Goal: Information Seeking & Learning: Learn about a topic

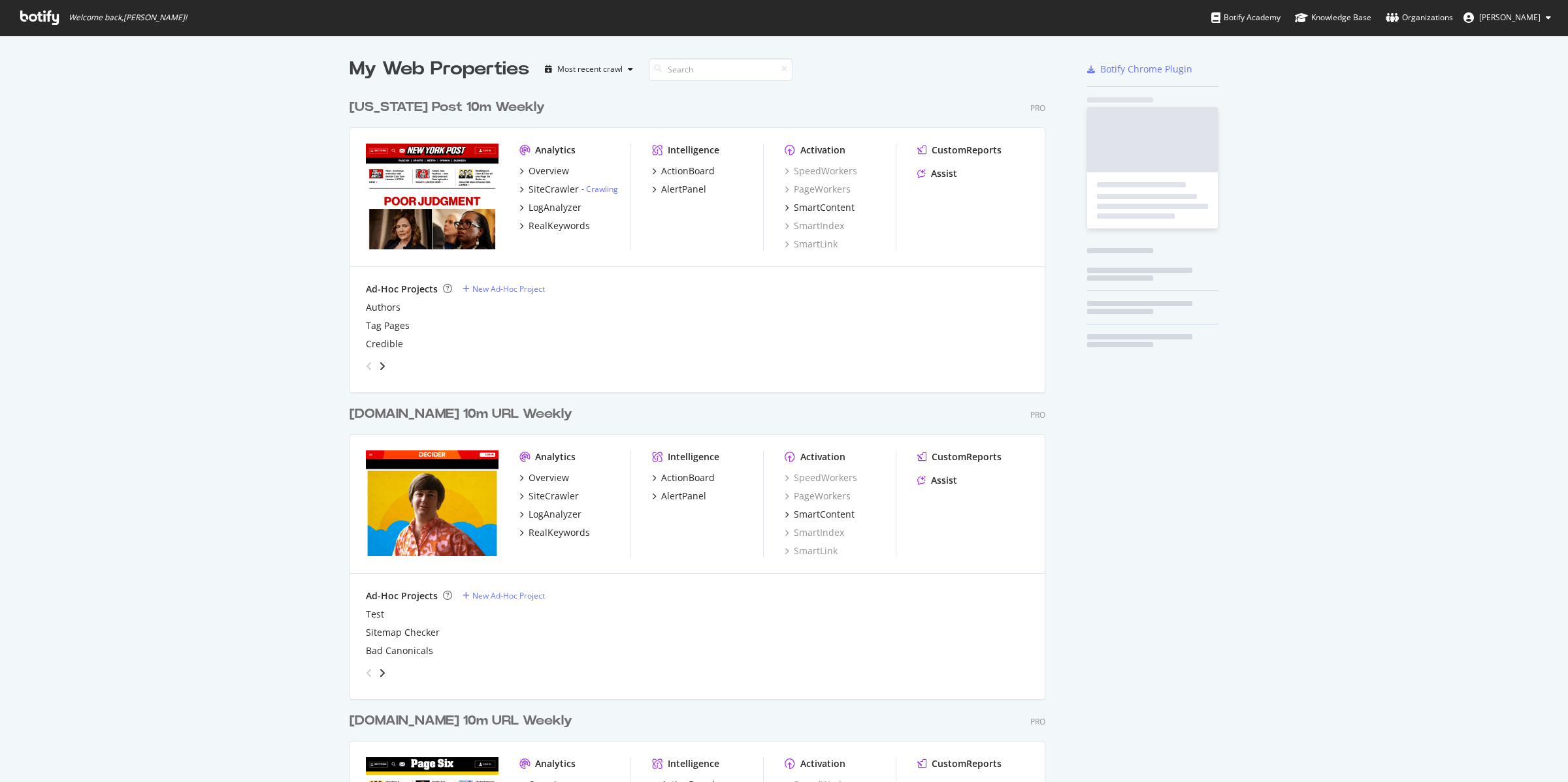
scroll to position [1552, 694]
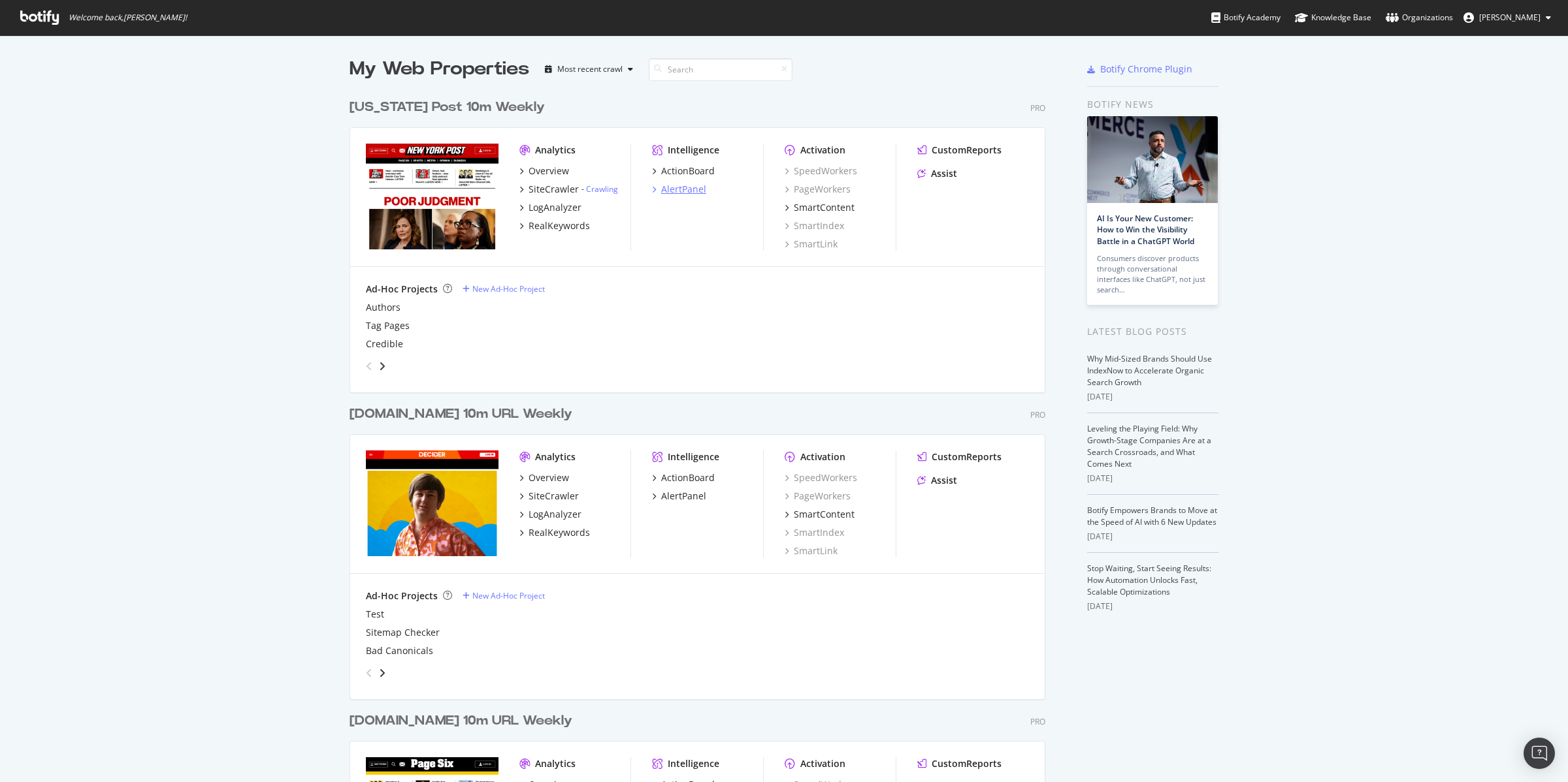
click at [694, 188] on div "AlertPanel" at bounding box center [684, 189] width 45 height 13
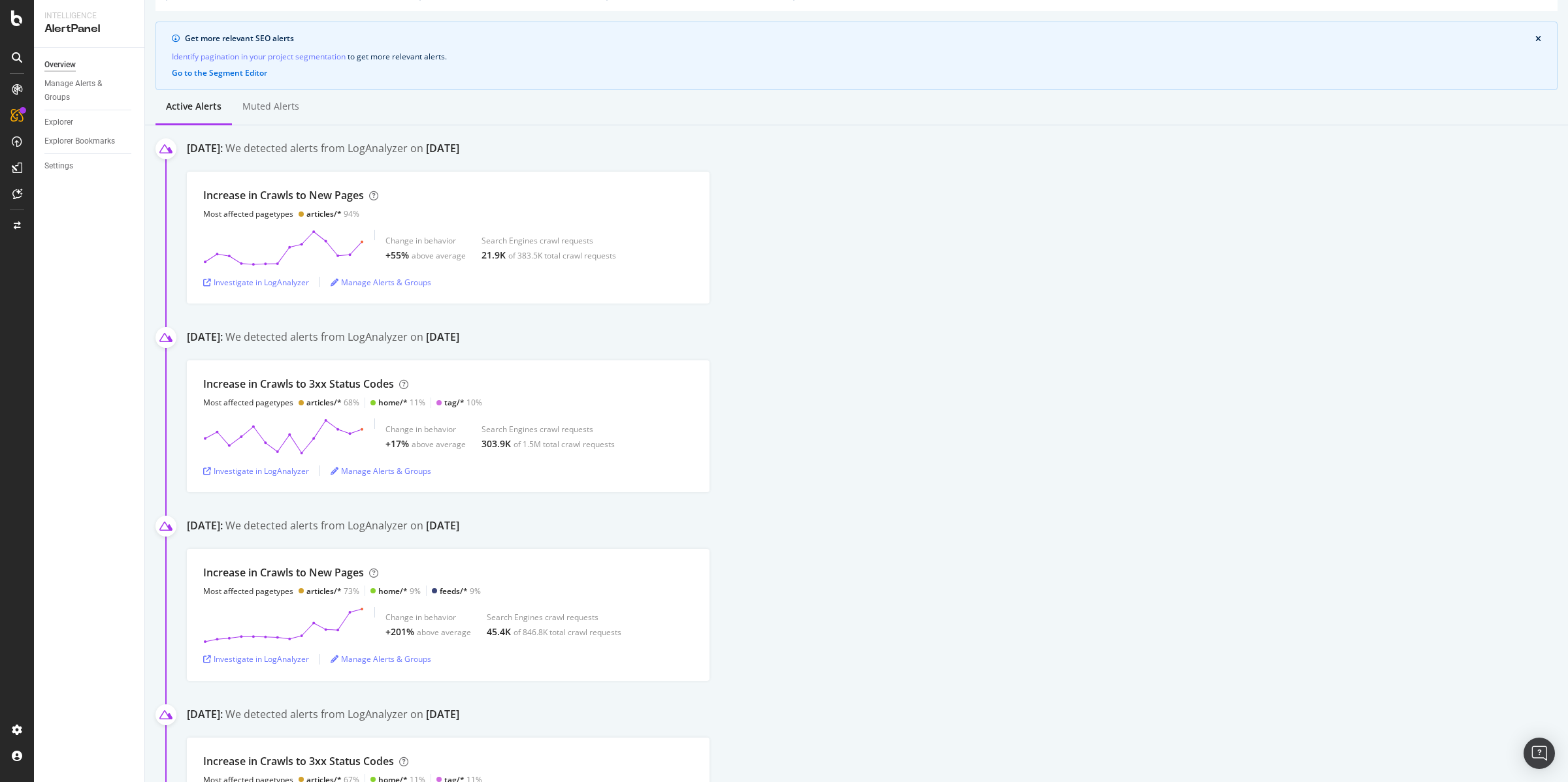
scroll to position [173, 0]
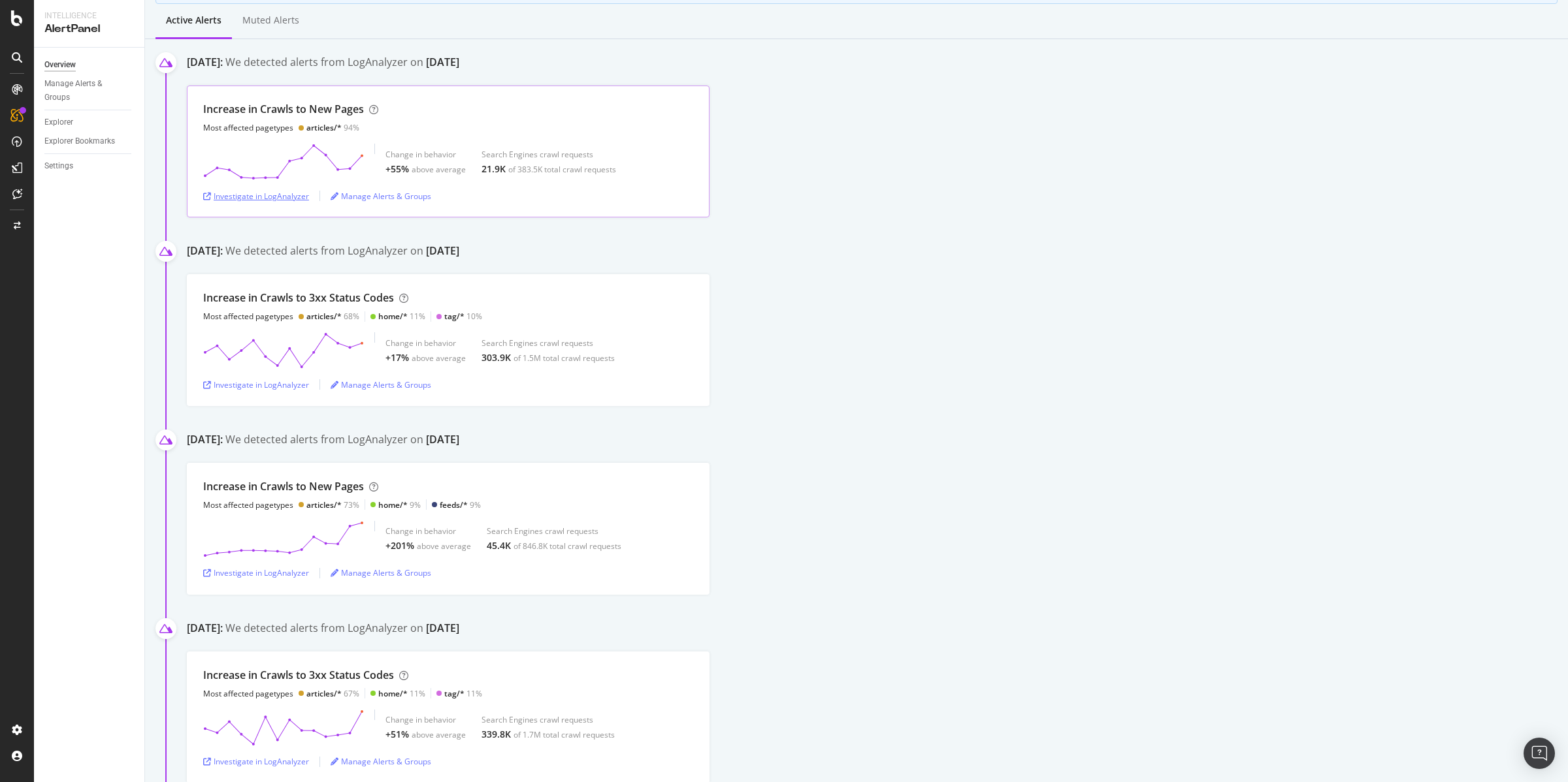
click at [283, 196] on div "Investigate in LogAnalyzer" at bounding box center [256, 196] width 106 height 11
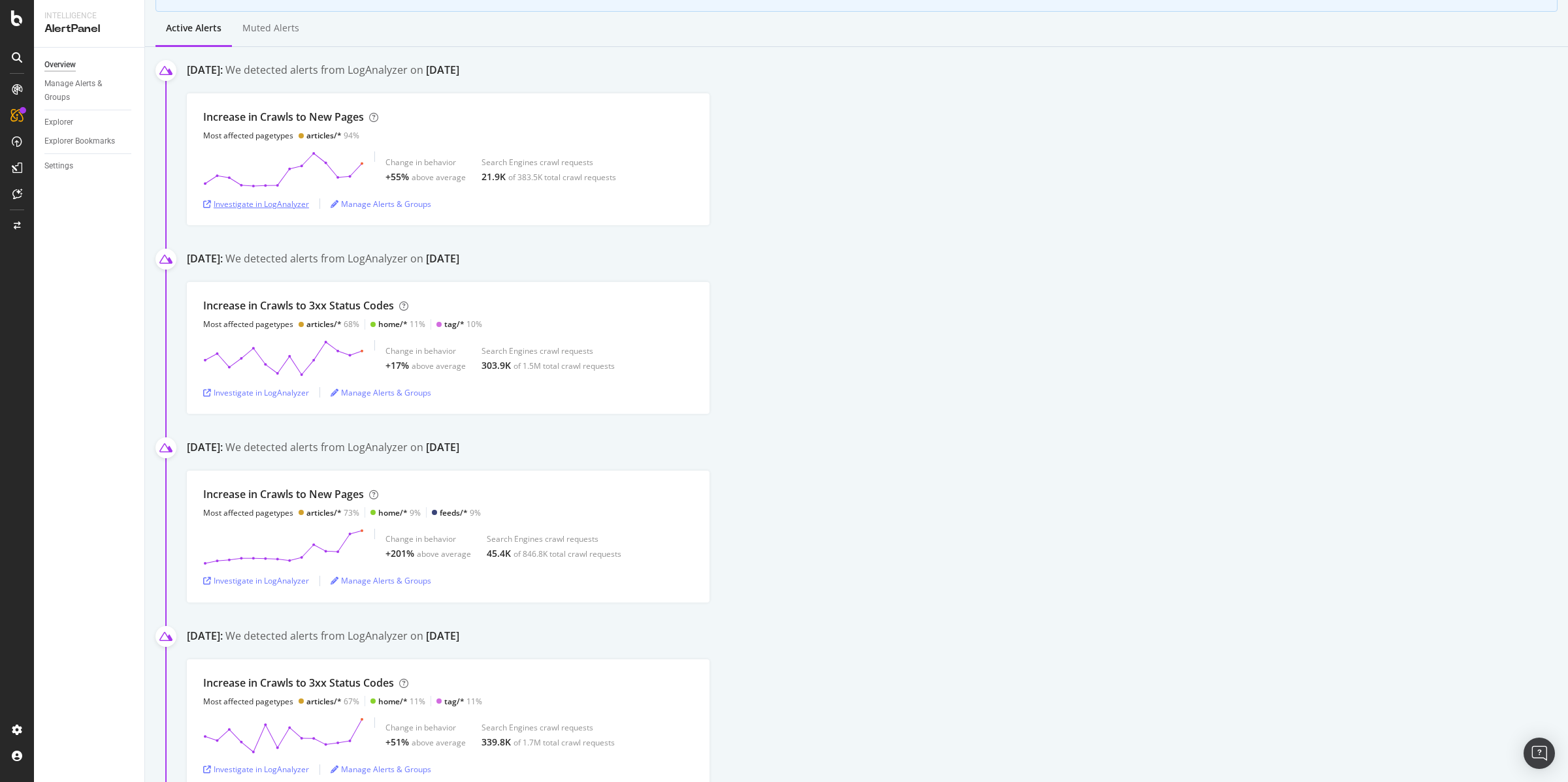
scroll to position [0, 0]
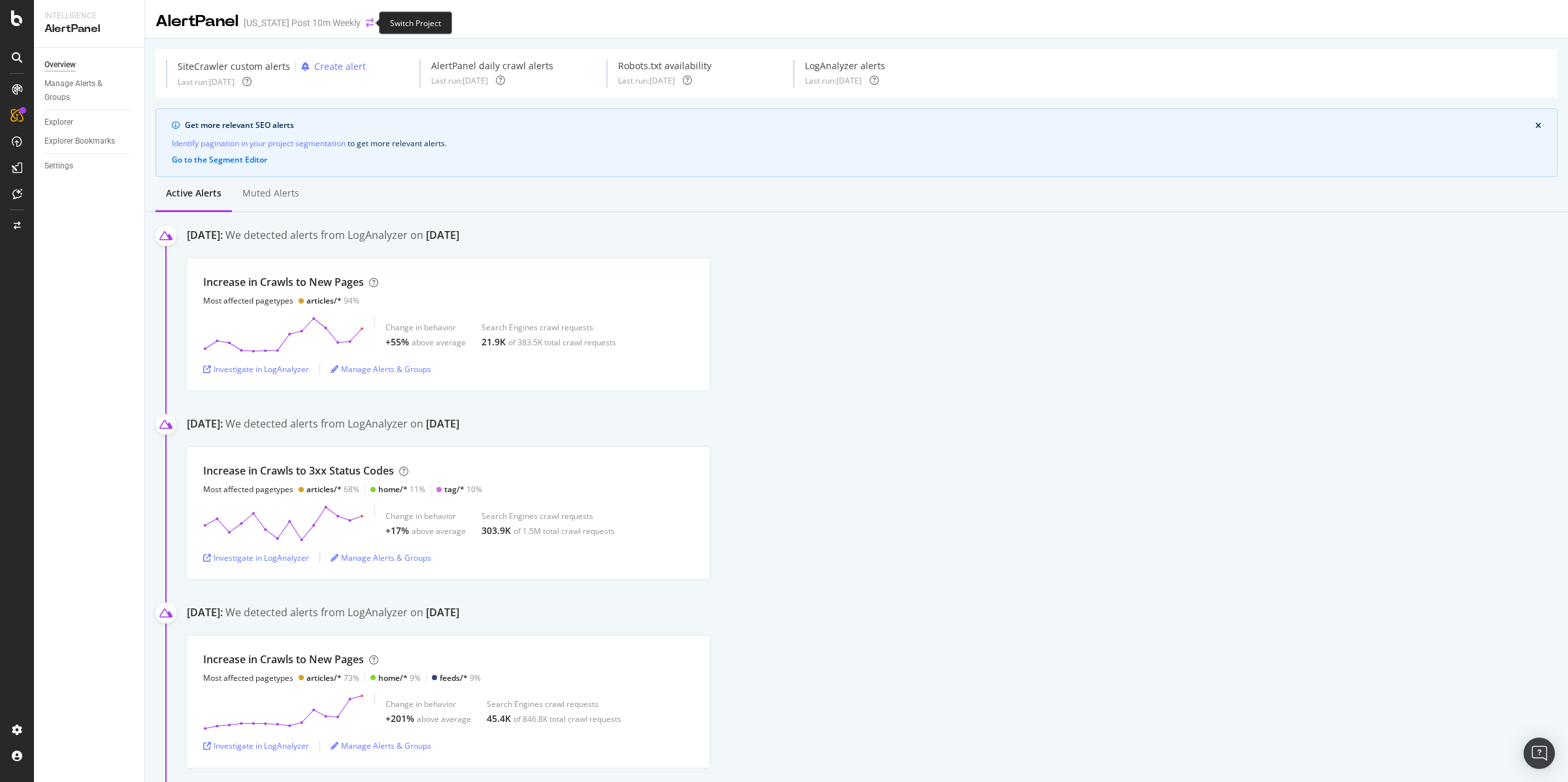
click at [366, 23] on icon "arrow-right-arrow-left" at bounding box center [369, 23] width 8 height 9
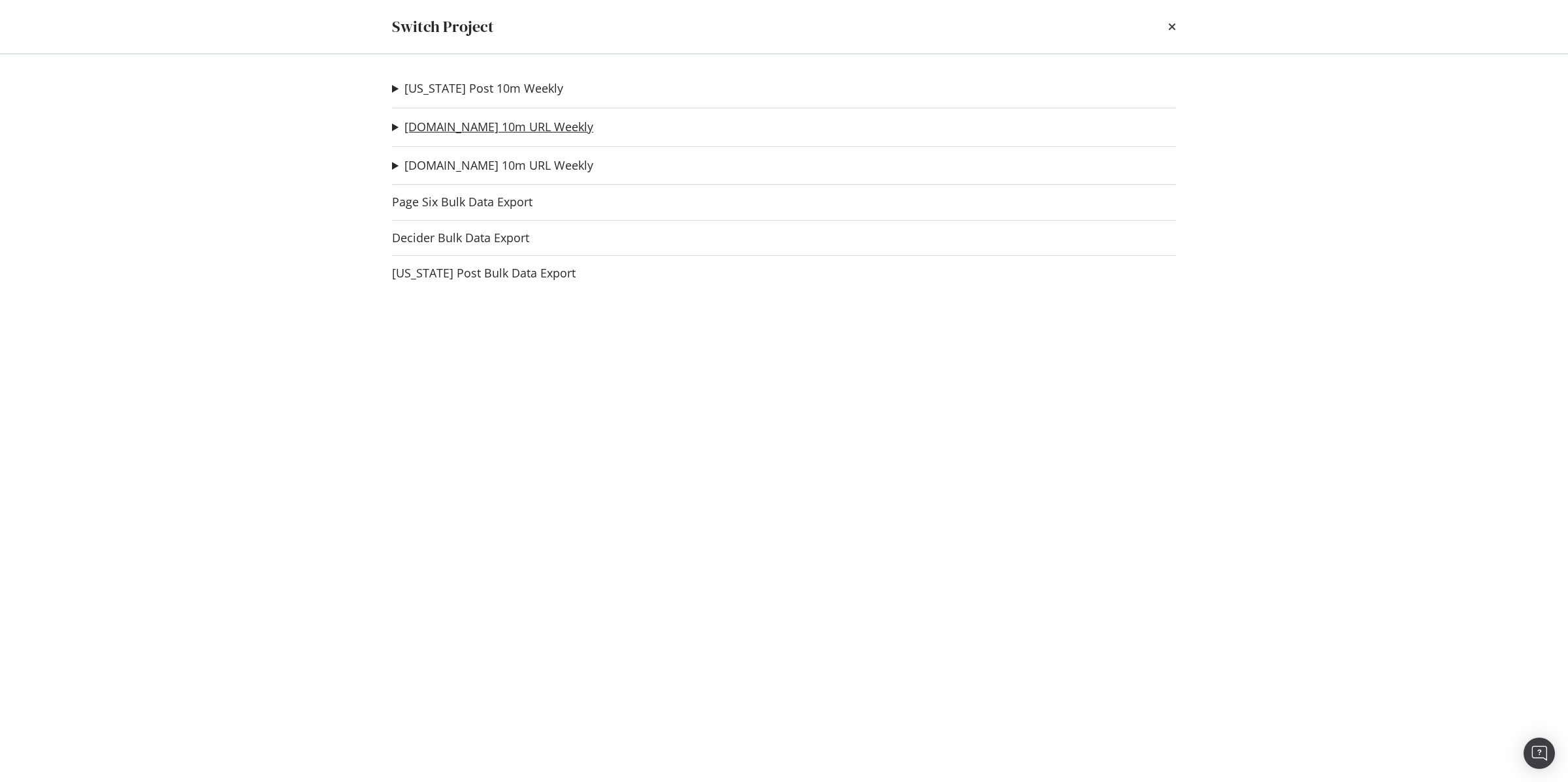
click at [427, 125] on link "[DOMAIN_NAME] 10m URL Weekly" at bounding box center [499, 127] width 189 height 14
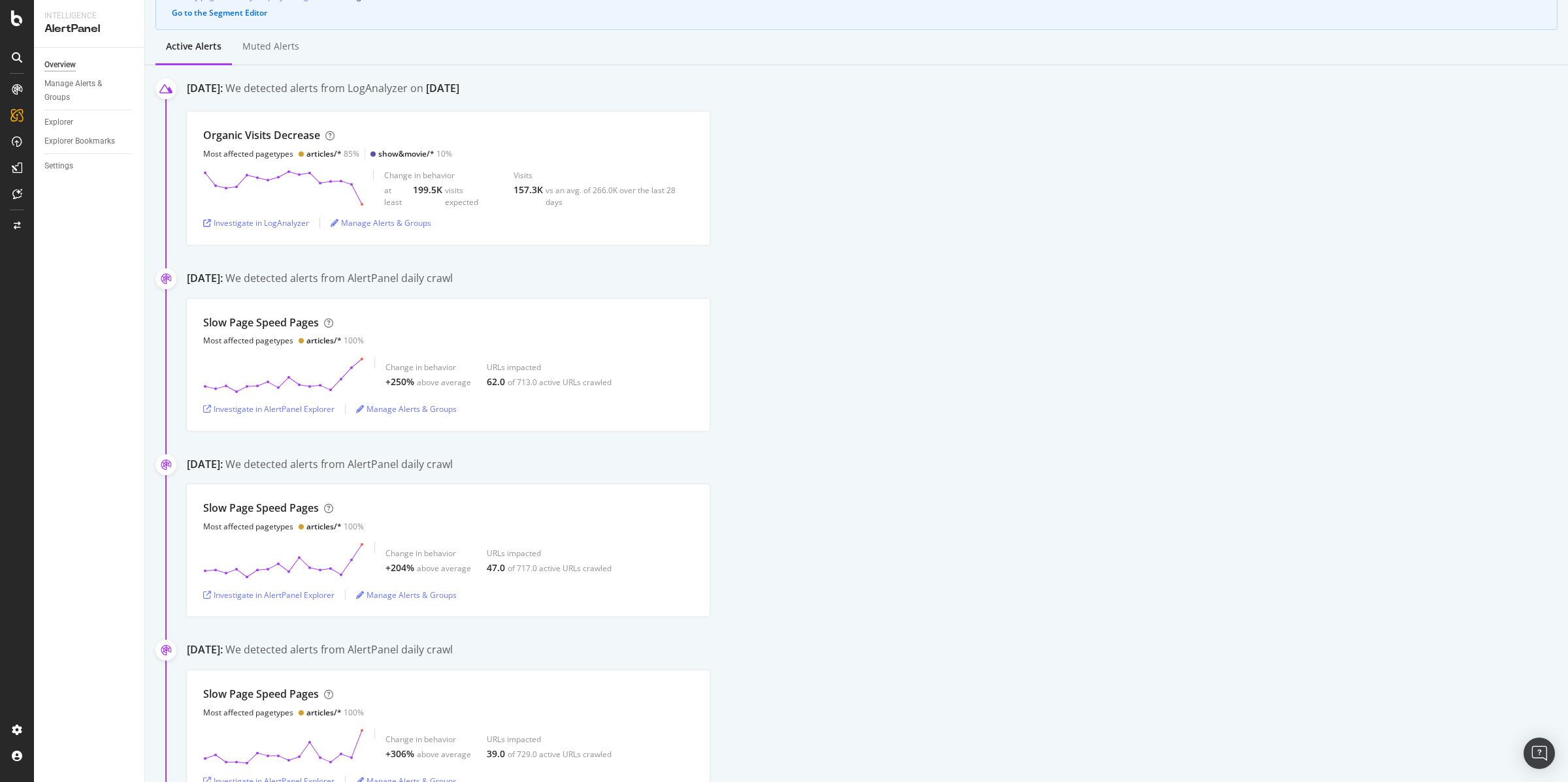
scroll to position [207, 0]
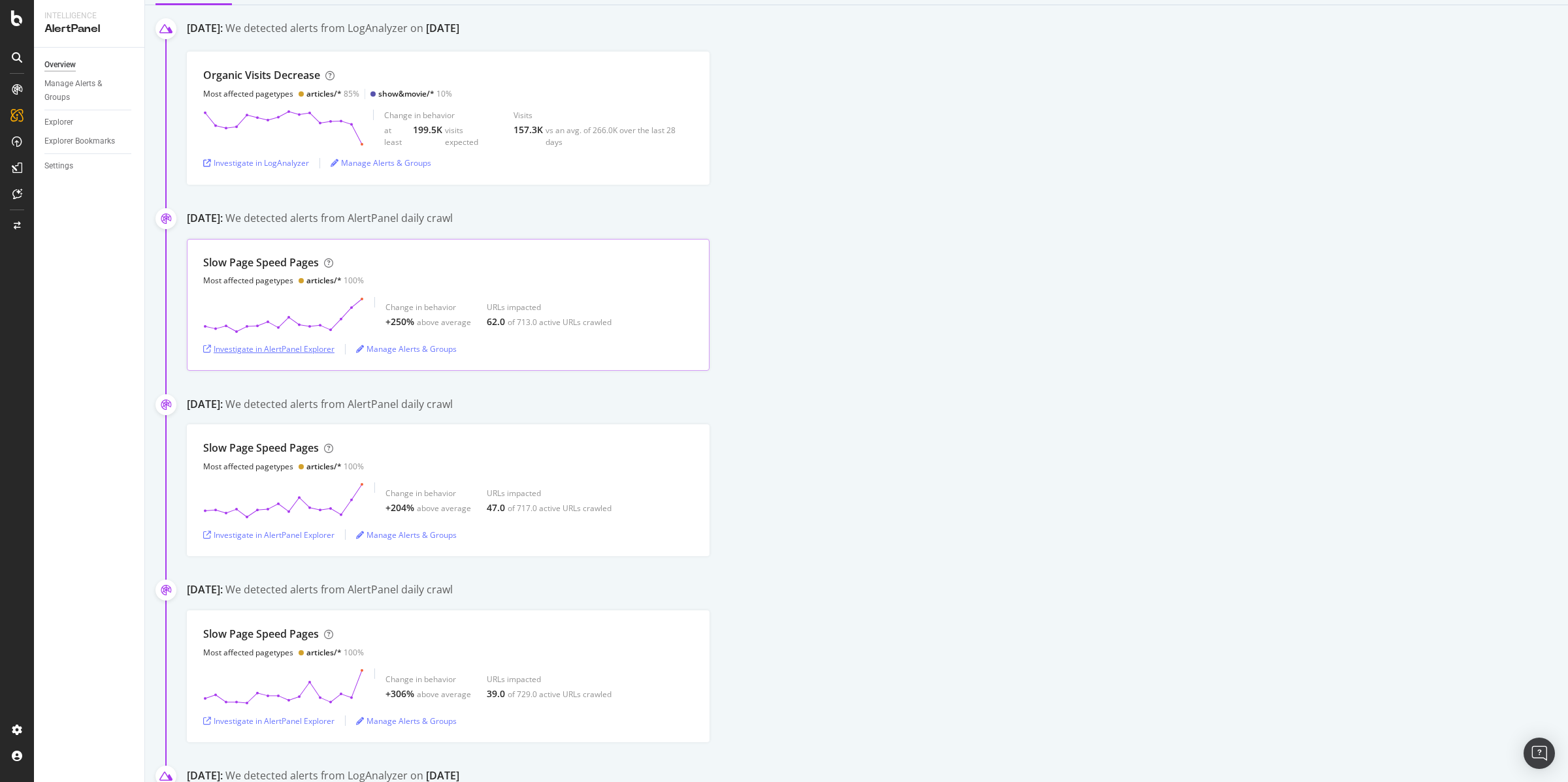
click at [302, 350] on div "Investigate in AlertPanel Explorer" at bounding box center [269, 349] width 131 height 11
click at [300, 350] on div "Investigate in AlertPanel Explorer" at bounding box center [269, 349] width 131 height 11
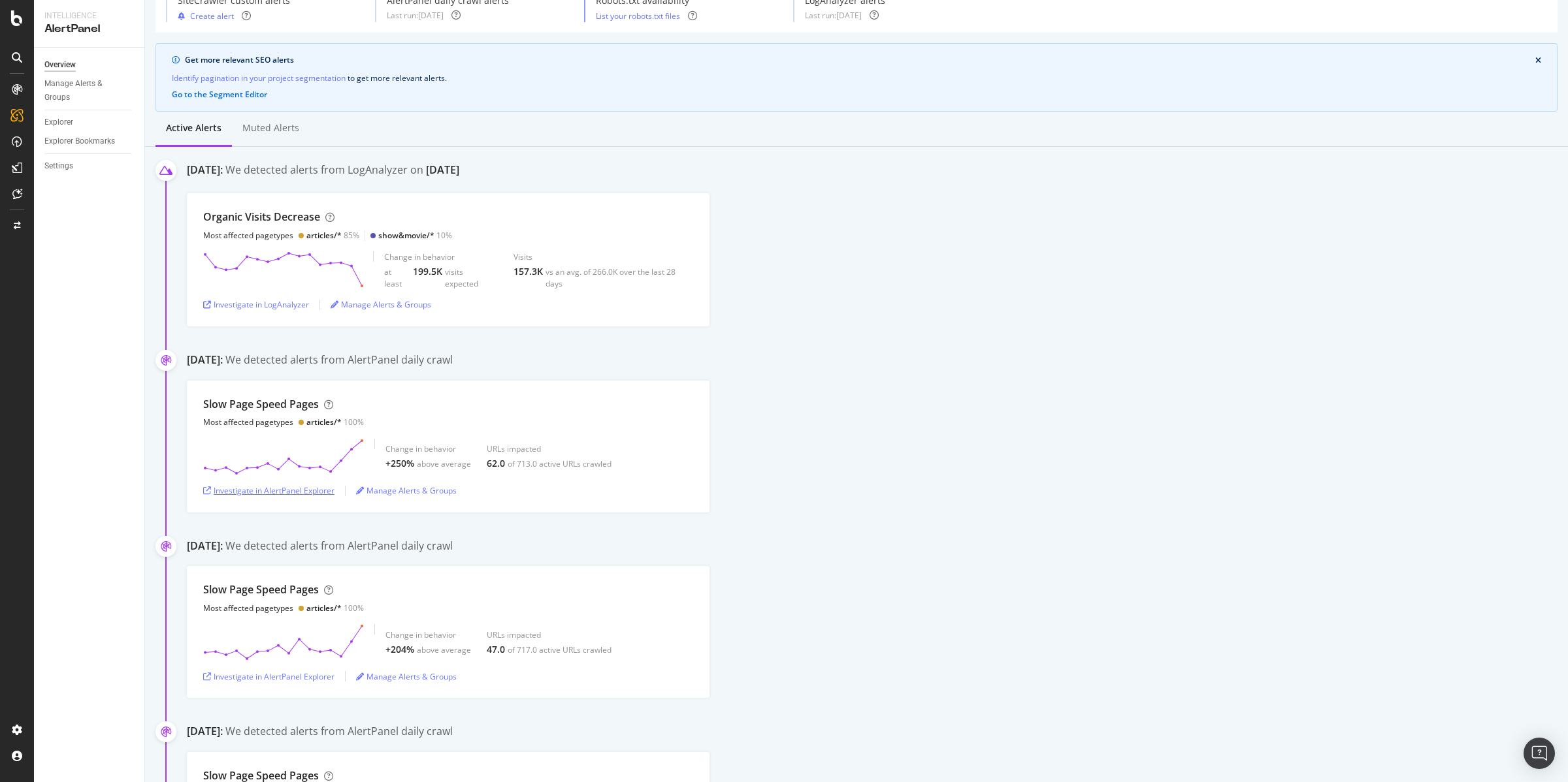
scroll to position [0, 0]
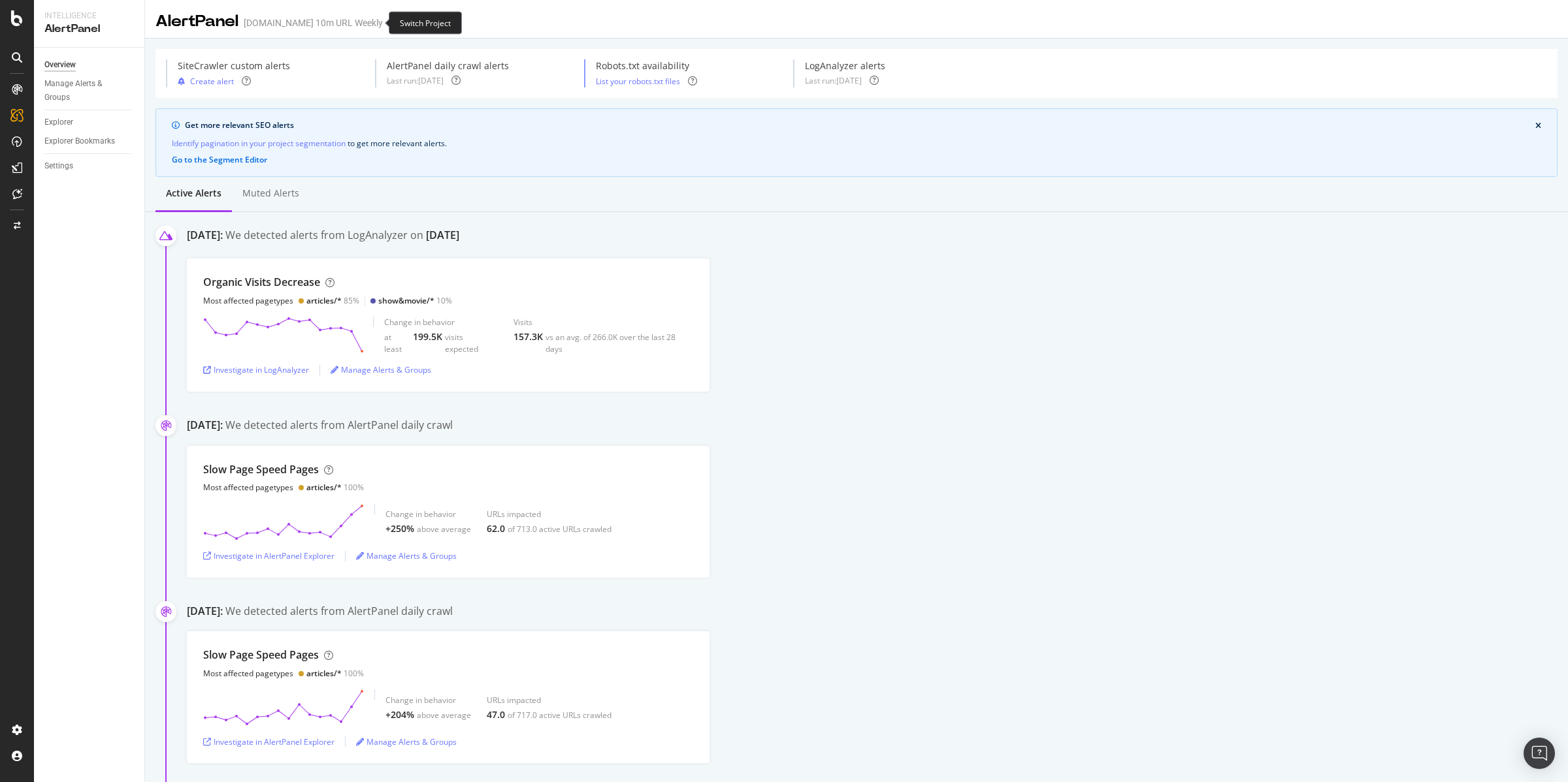
click at [388, 21] on icon "arrow-right-arrow-left" at bounding box center [392, 23] width 8 height 9
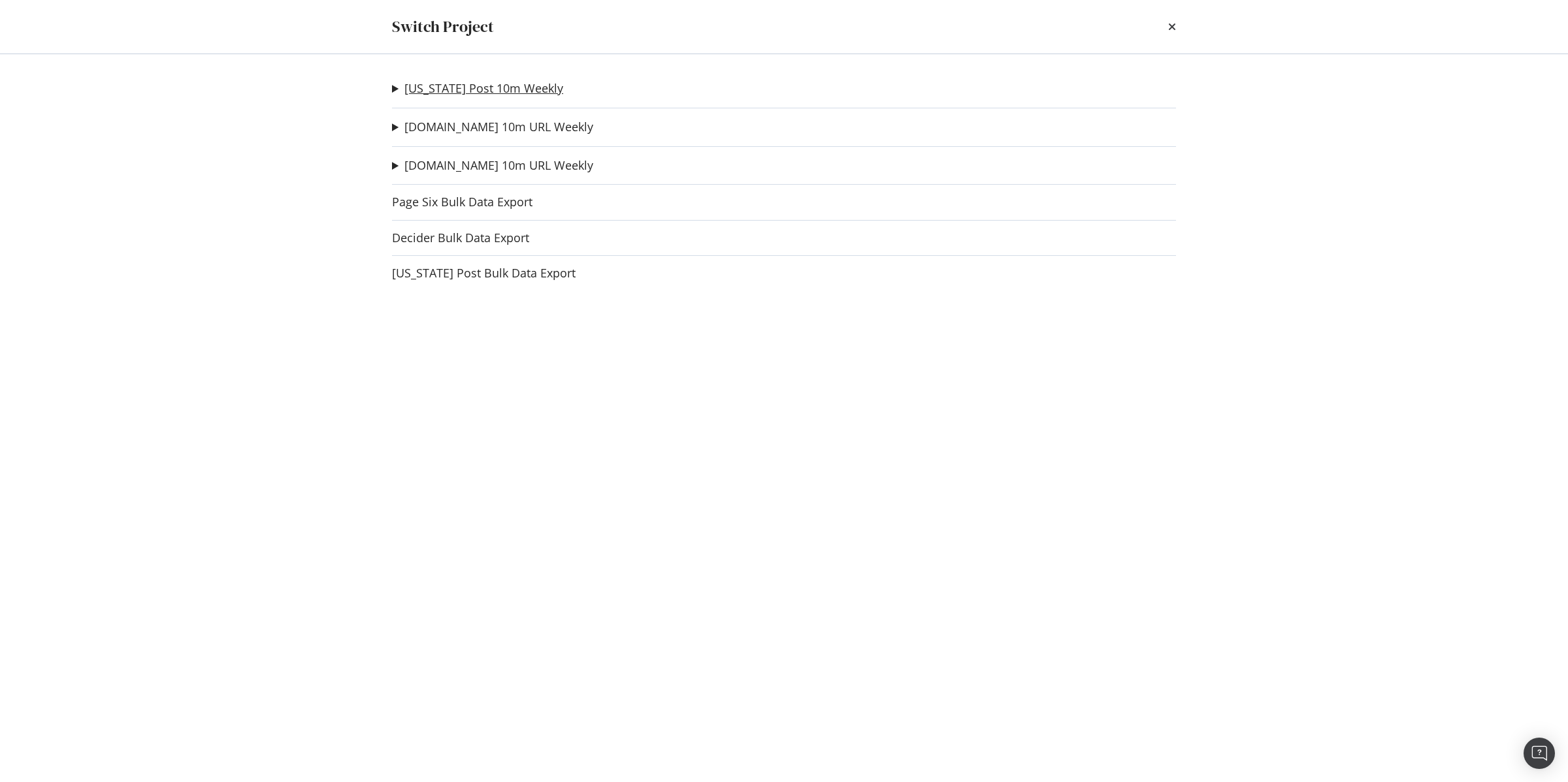
click at [480, 86] on link "[US_STATE] Post 10m Weekly" at bounding box center [484, 88] width 159 height 14
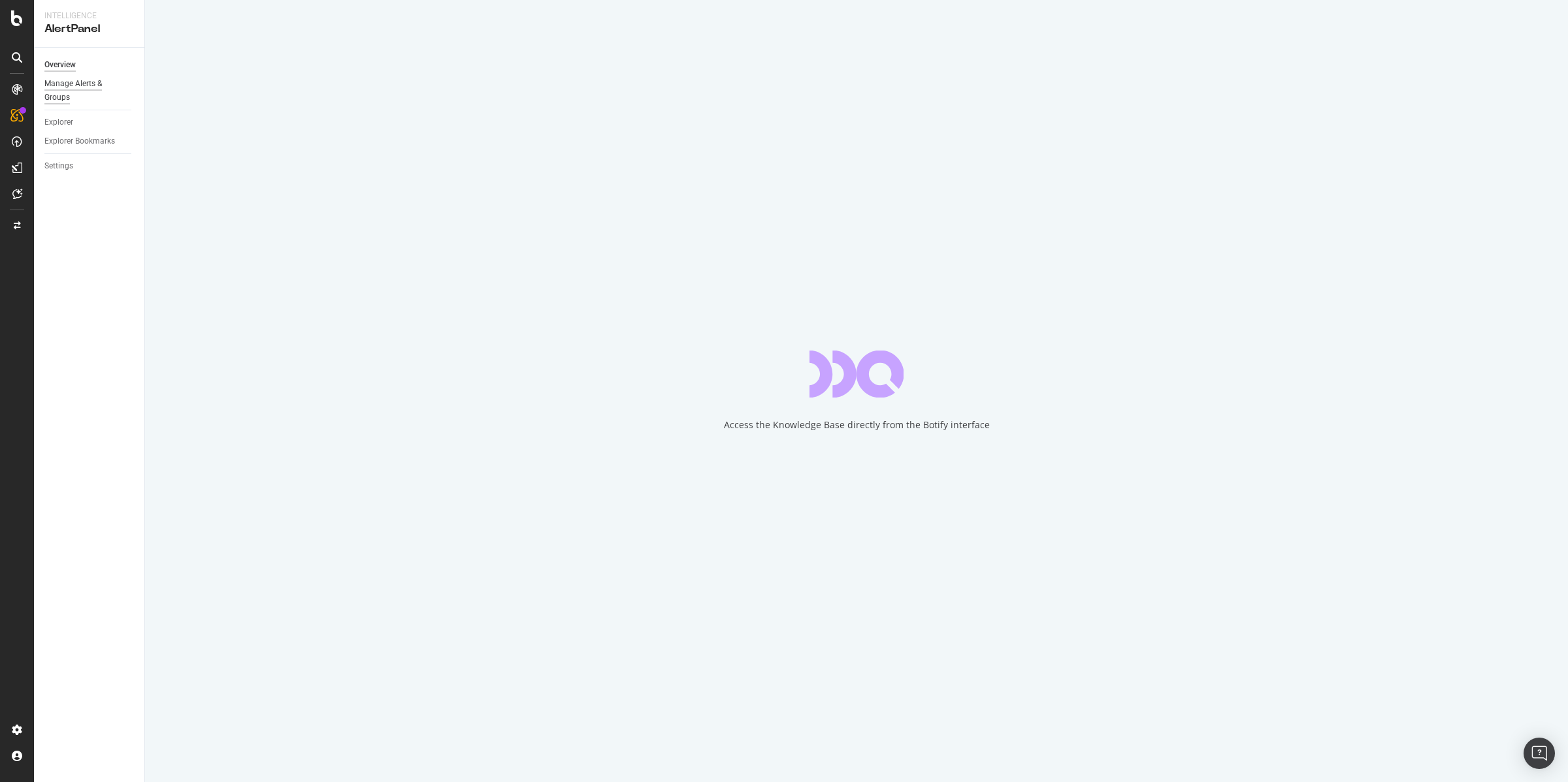
click at [72, 82] on div "Manage Alerts & Groups" at bounding box center [84, 90] width 78 height 27
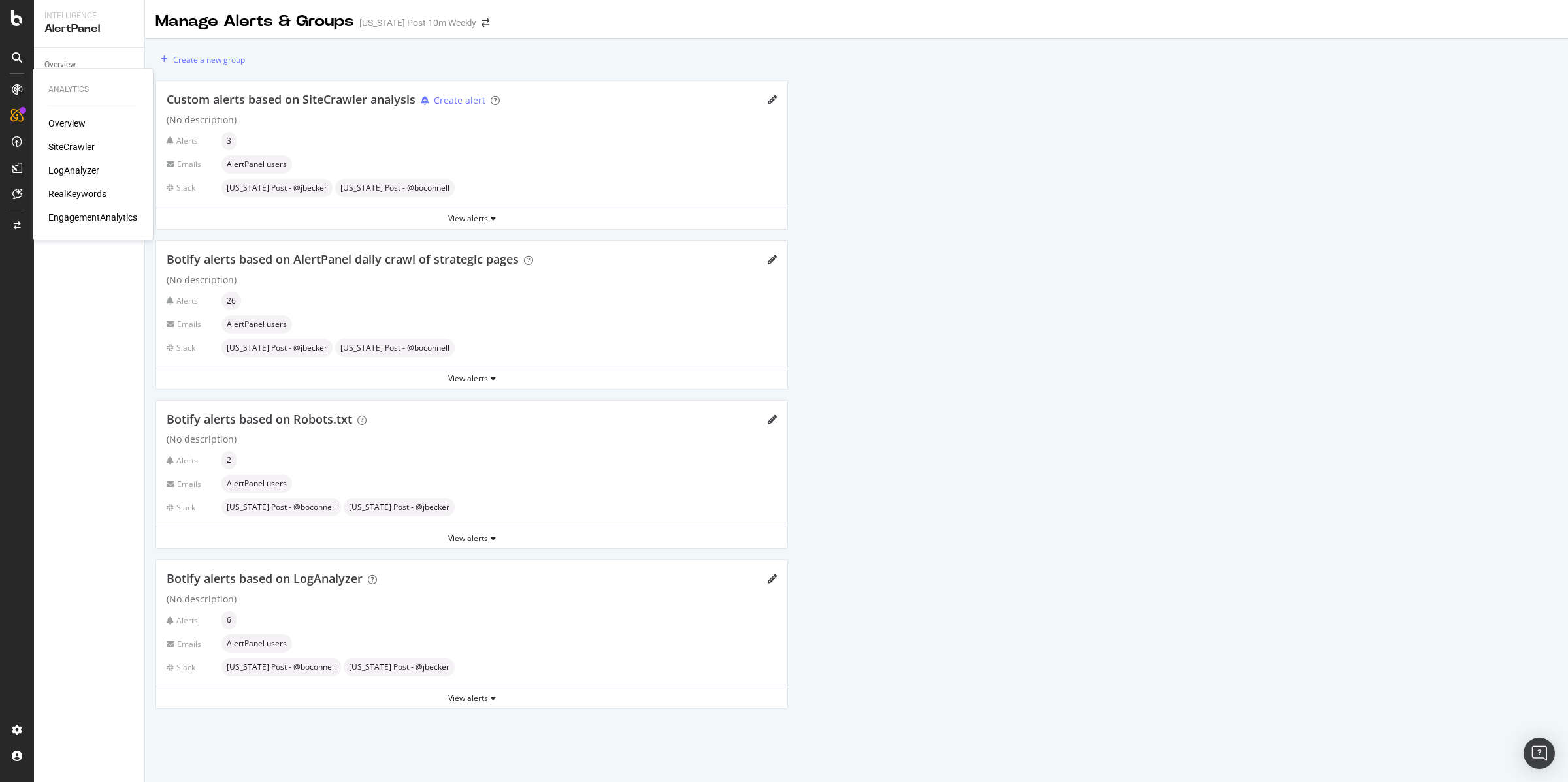
click at [68, 148] on div "SiteCrawler" at bounding box center [72, 146] width 47 height 13
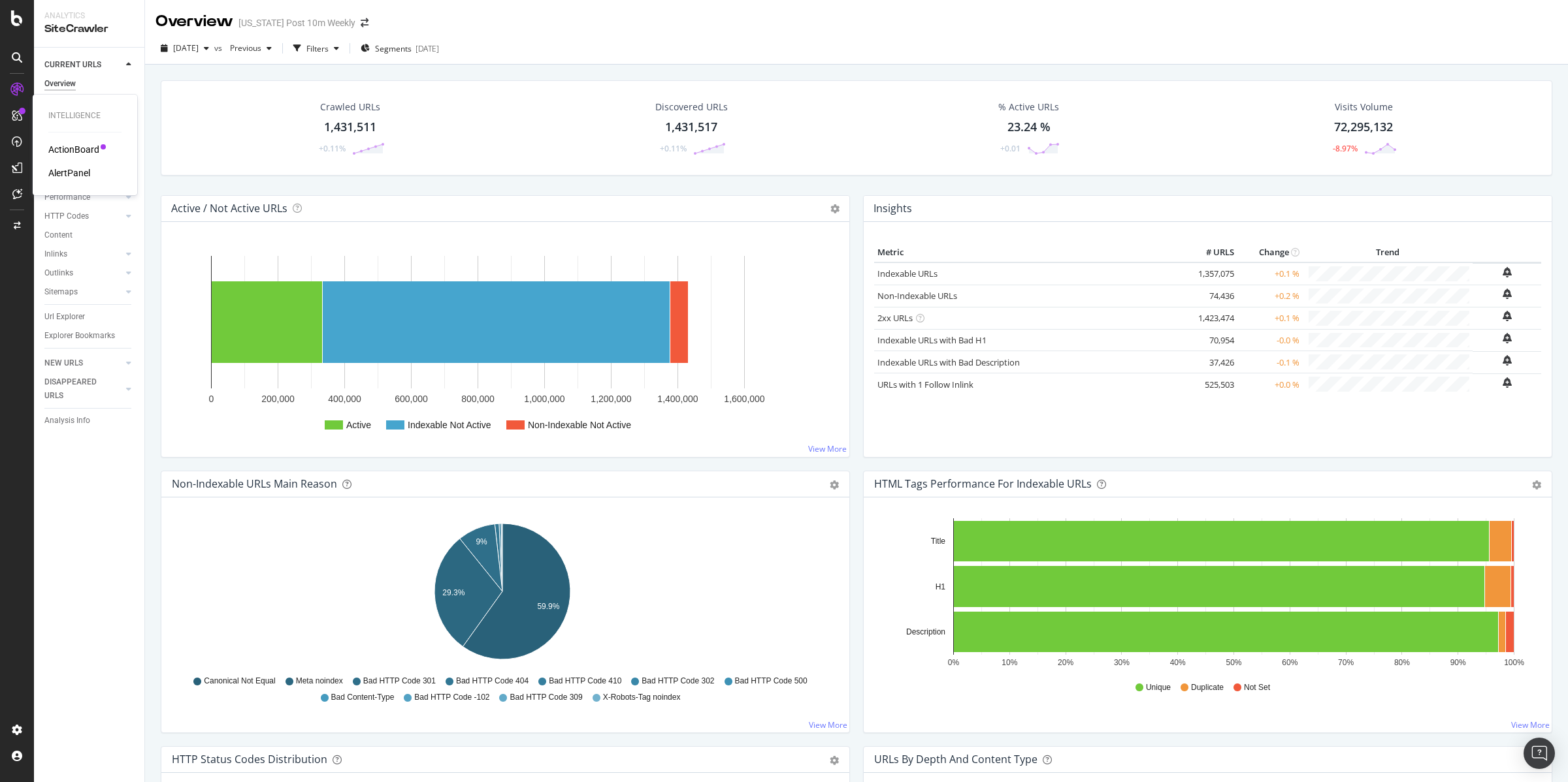
click at [65, 173] on div "AlertPanel" at bounding box center [69, 173] width 41 height 13
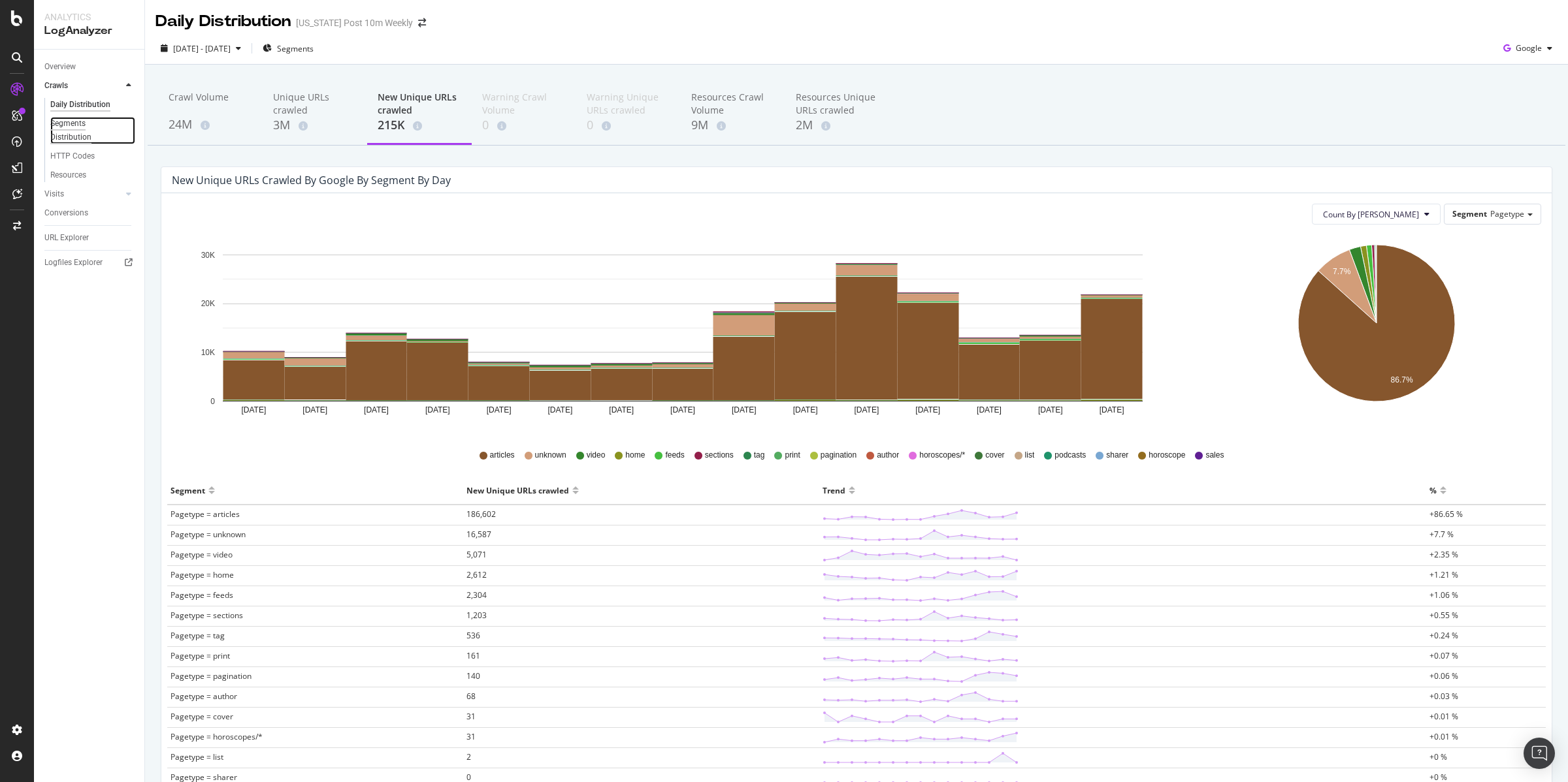
click at [78, 133] on div "Segments Distribution" at bounding box center [87, 130] width 72 height 27
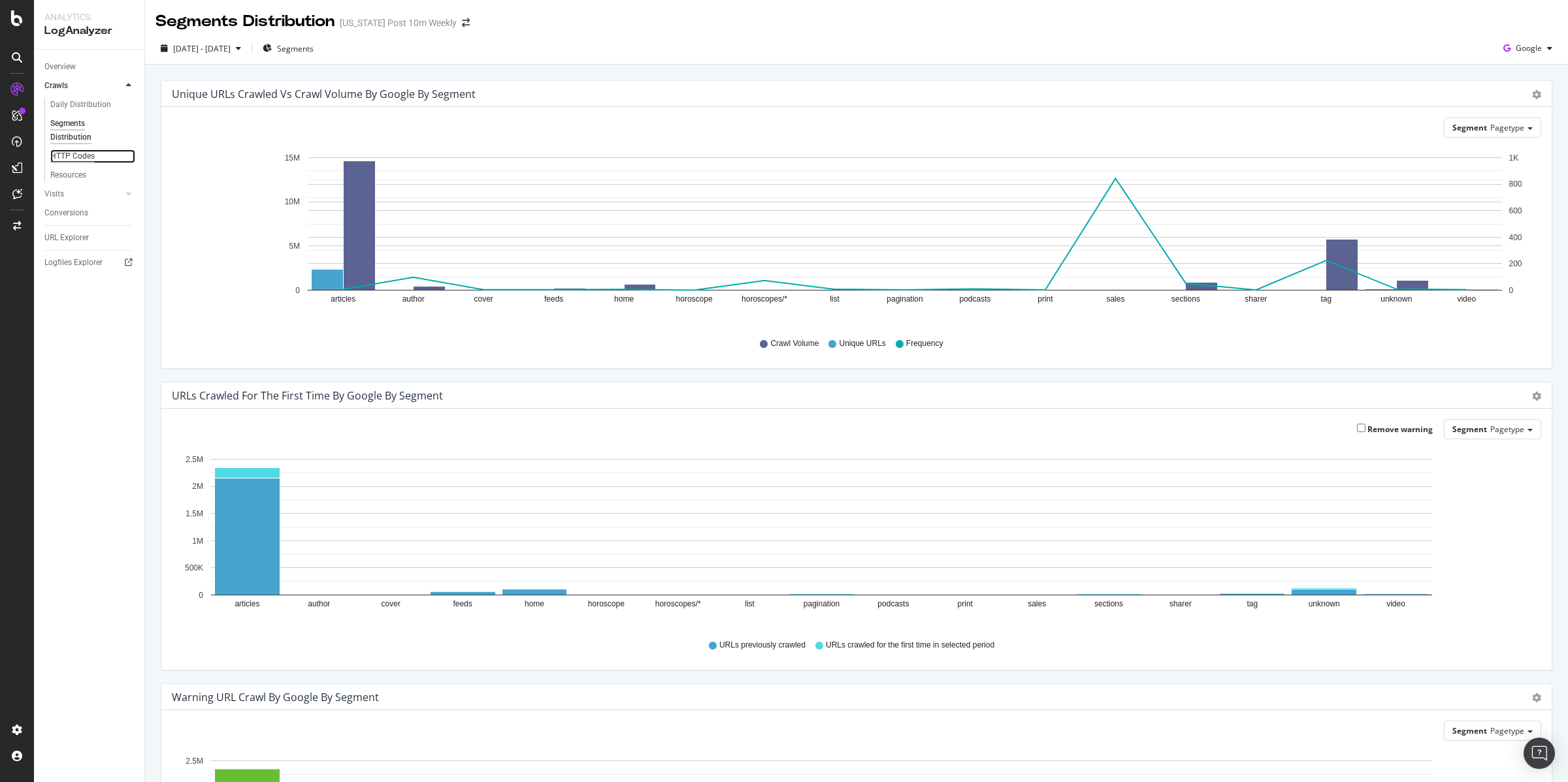
click at [81, 157] on div "HTTP Codes" at bounding box center [72, 156] width 44 height 14
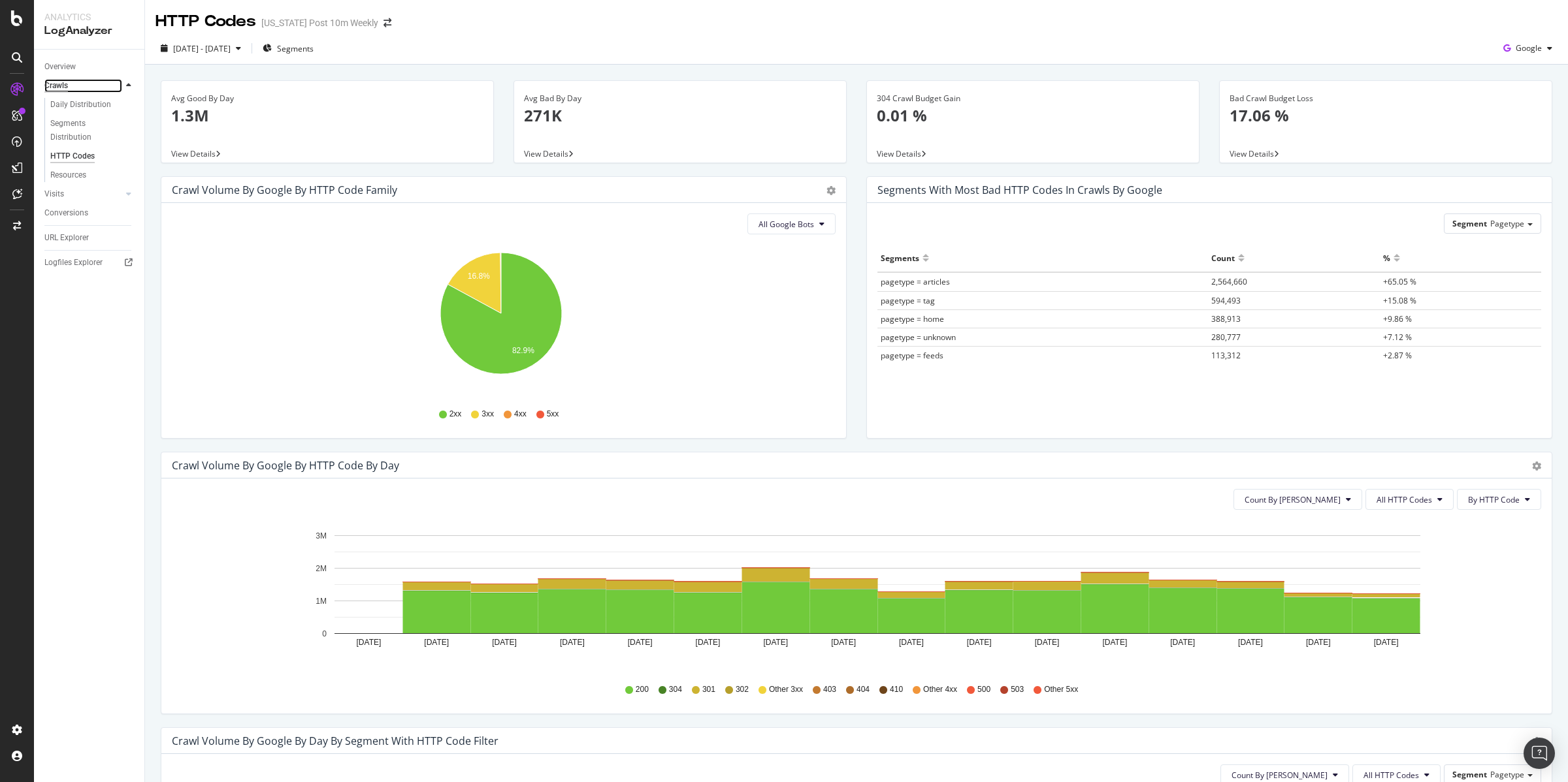
click at [57, 86] on div "Crawls" at bounding box center [56, 86] width 23 height 14
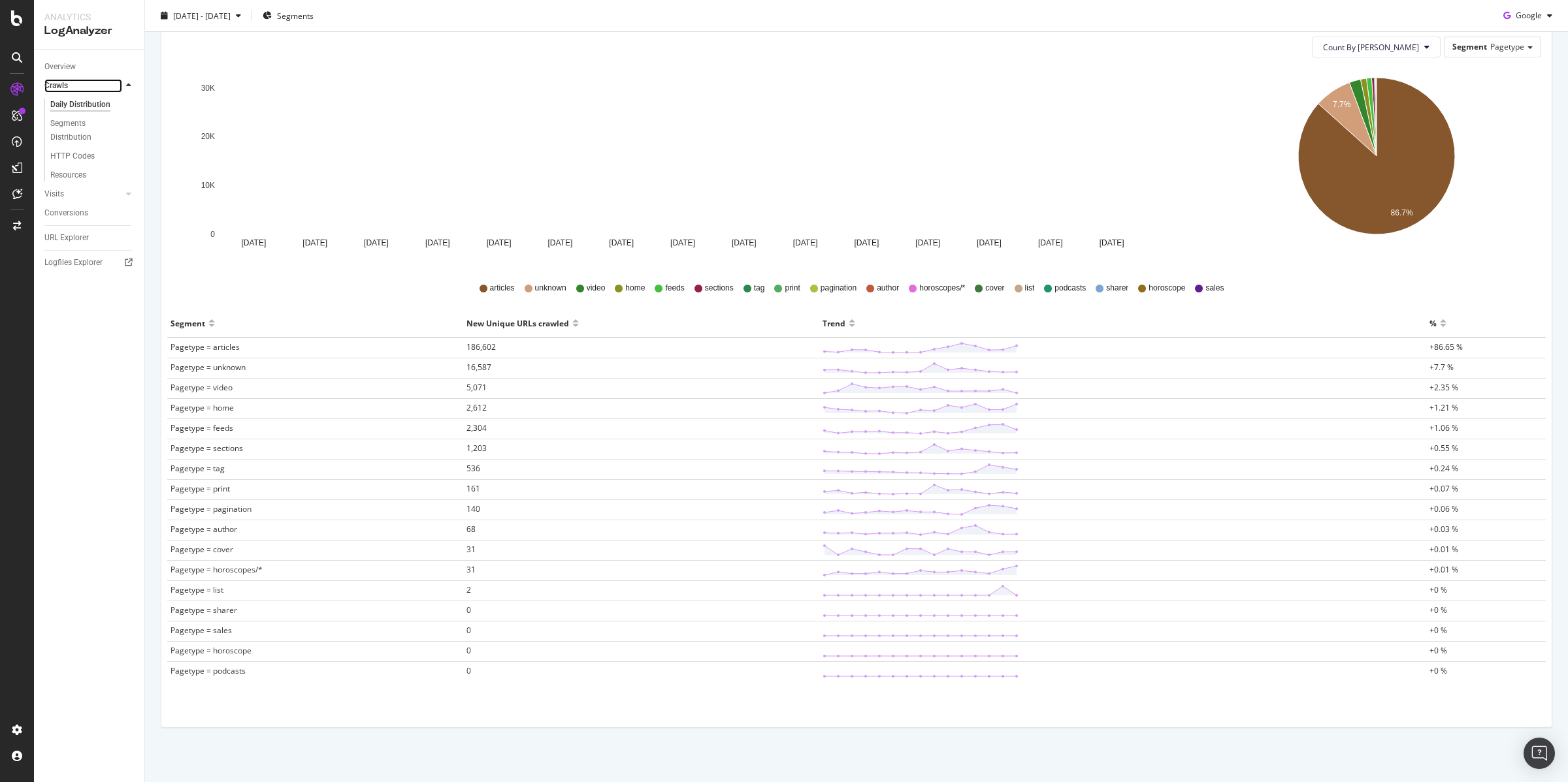
scroll to position [174, 0]
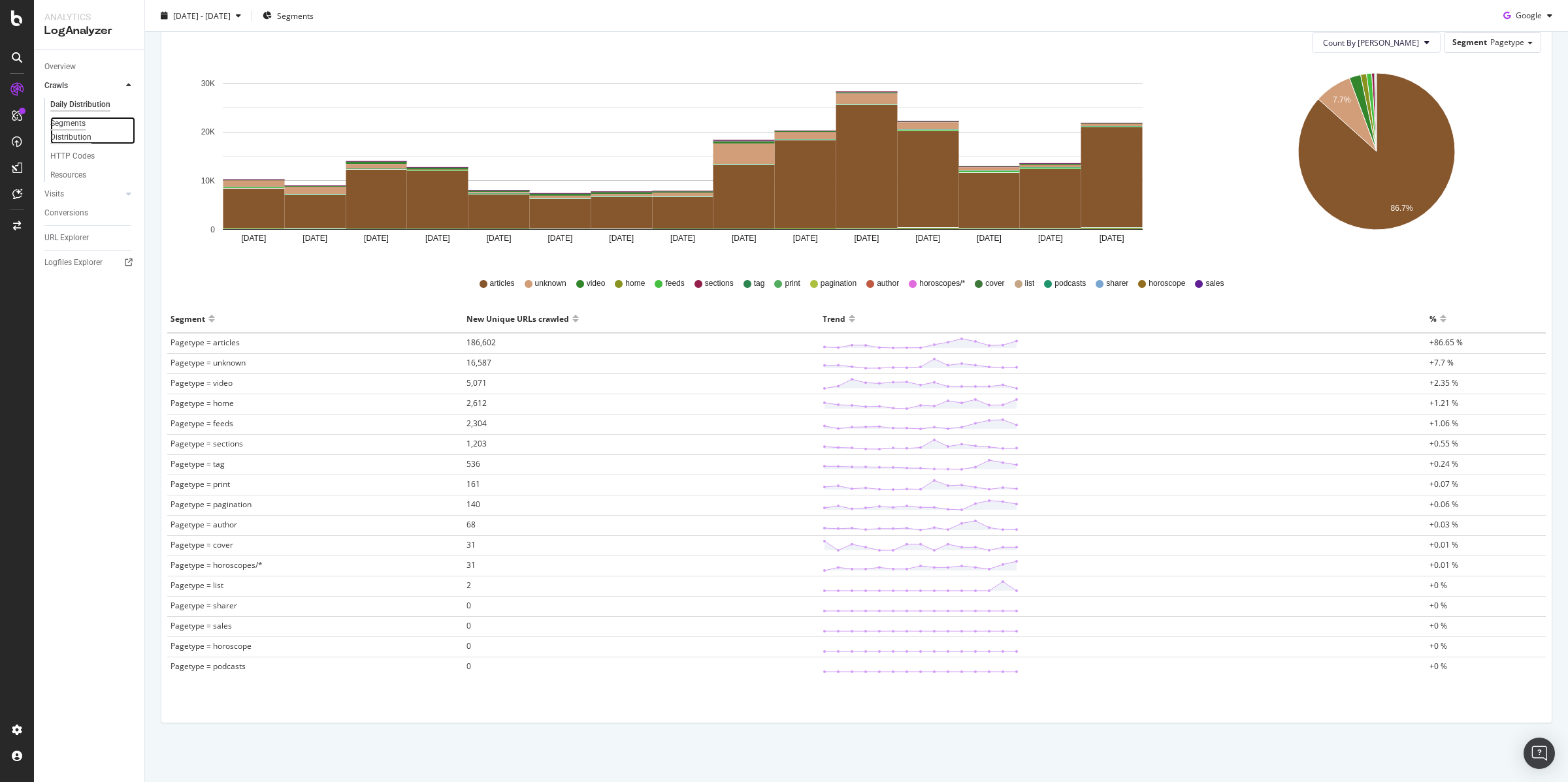
click at [81, 137] on div "Segments Distribution" at bounding box center [87, 130] width 72 height 27
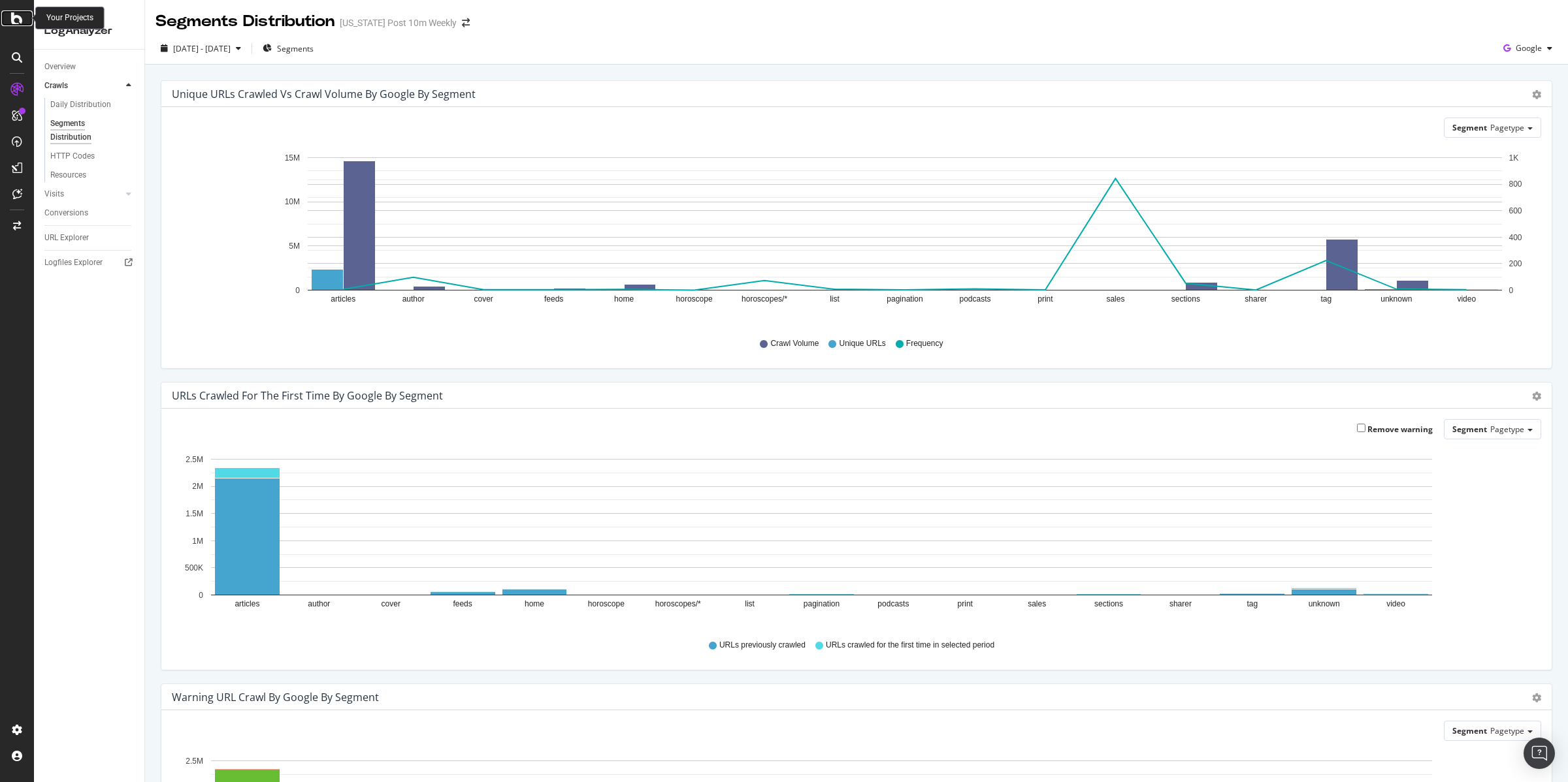
click at [17, 21] on icon at bounding box center [17, 18] width 12 height 16
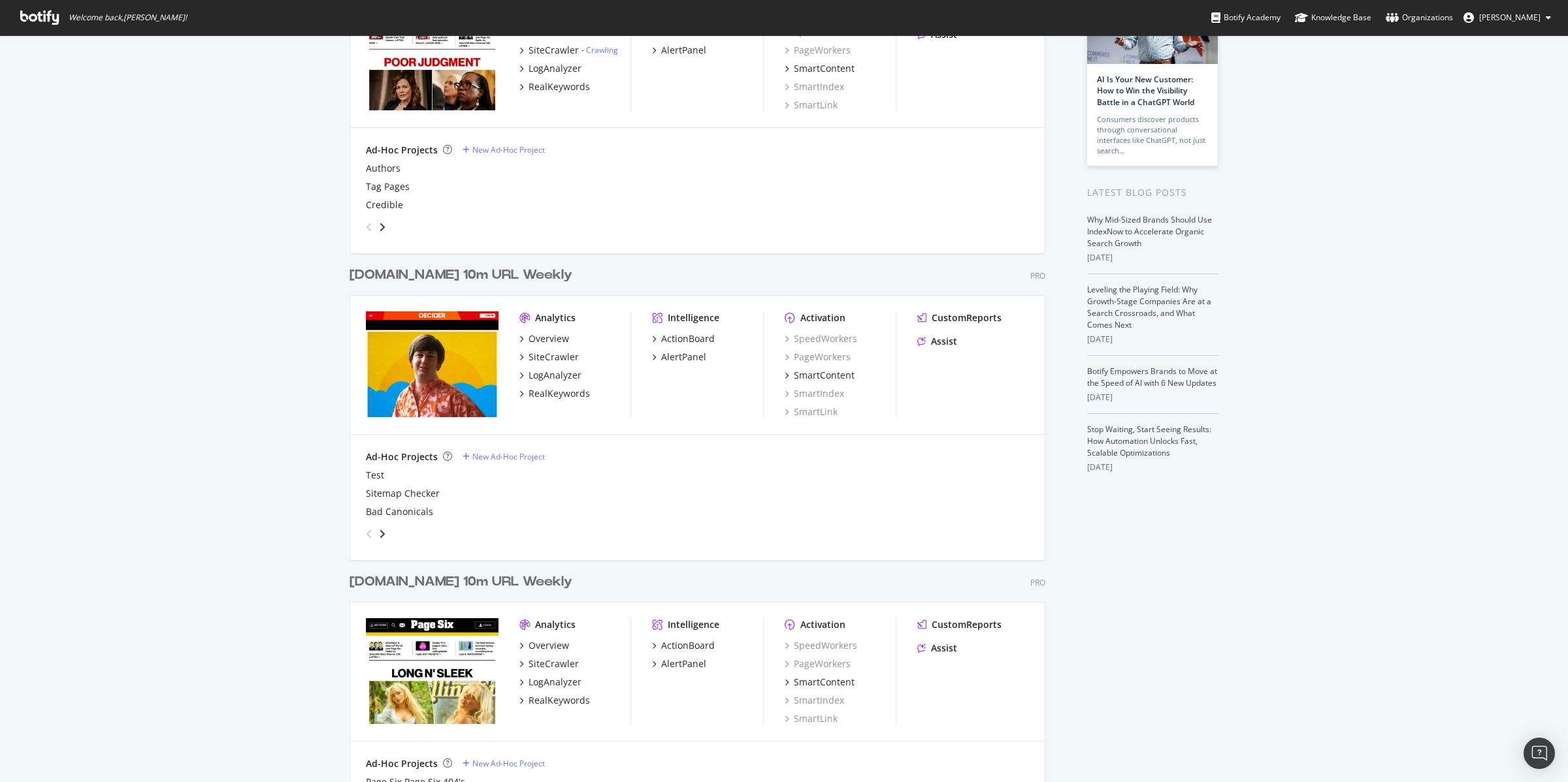
scroll to position [194, 0]
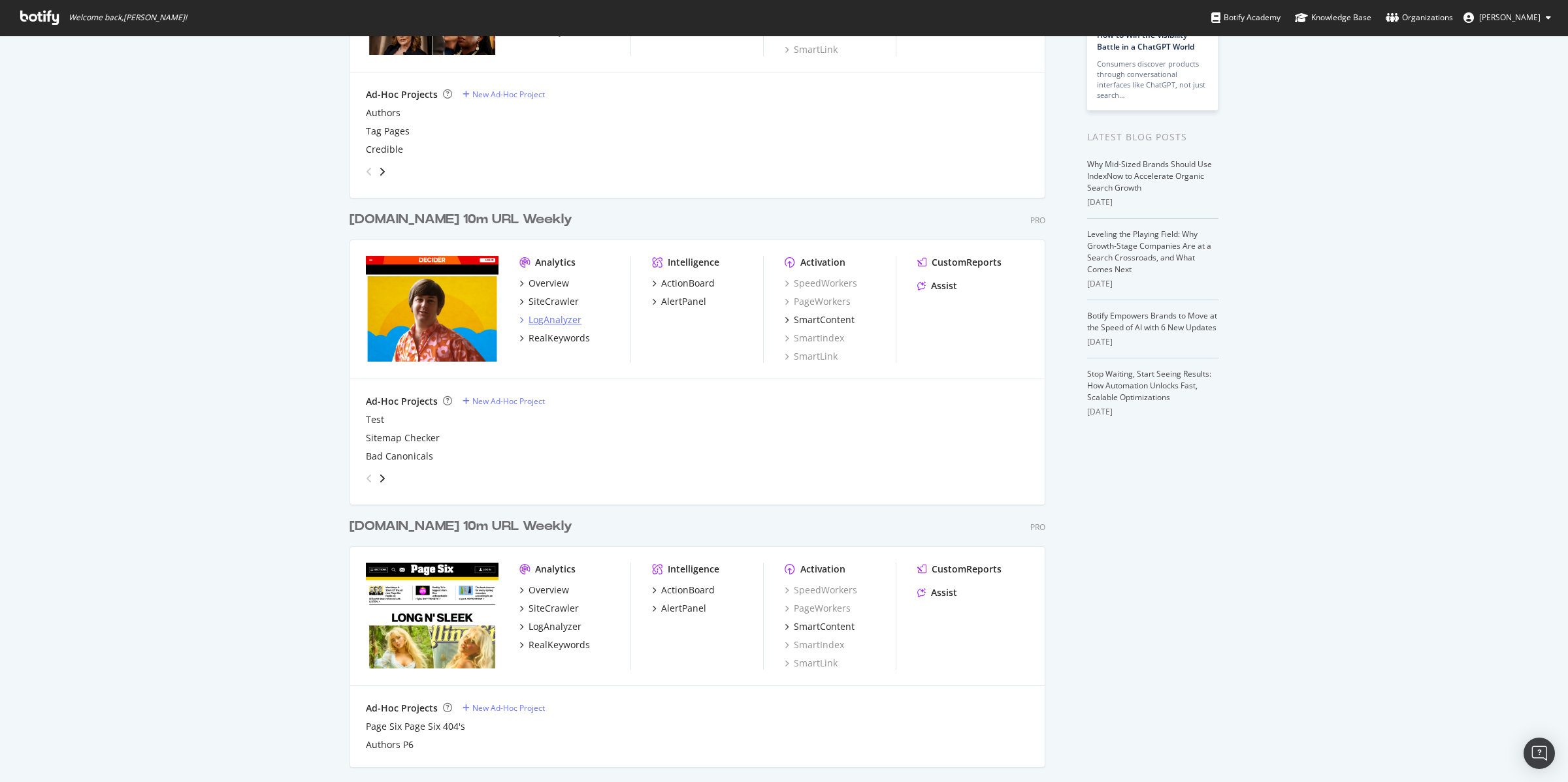
click at [534, 320] on div "LogAnalyzer" at bounding box center [555, 319] width 53 height 13
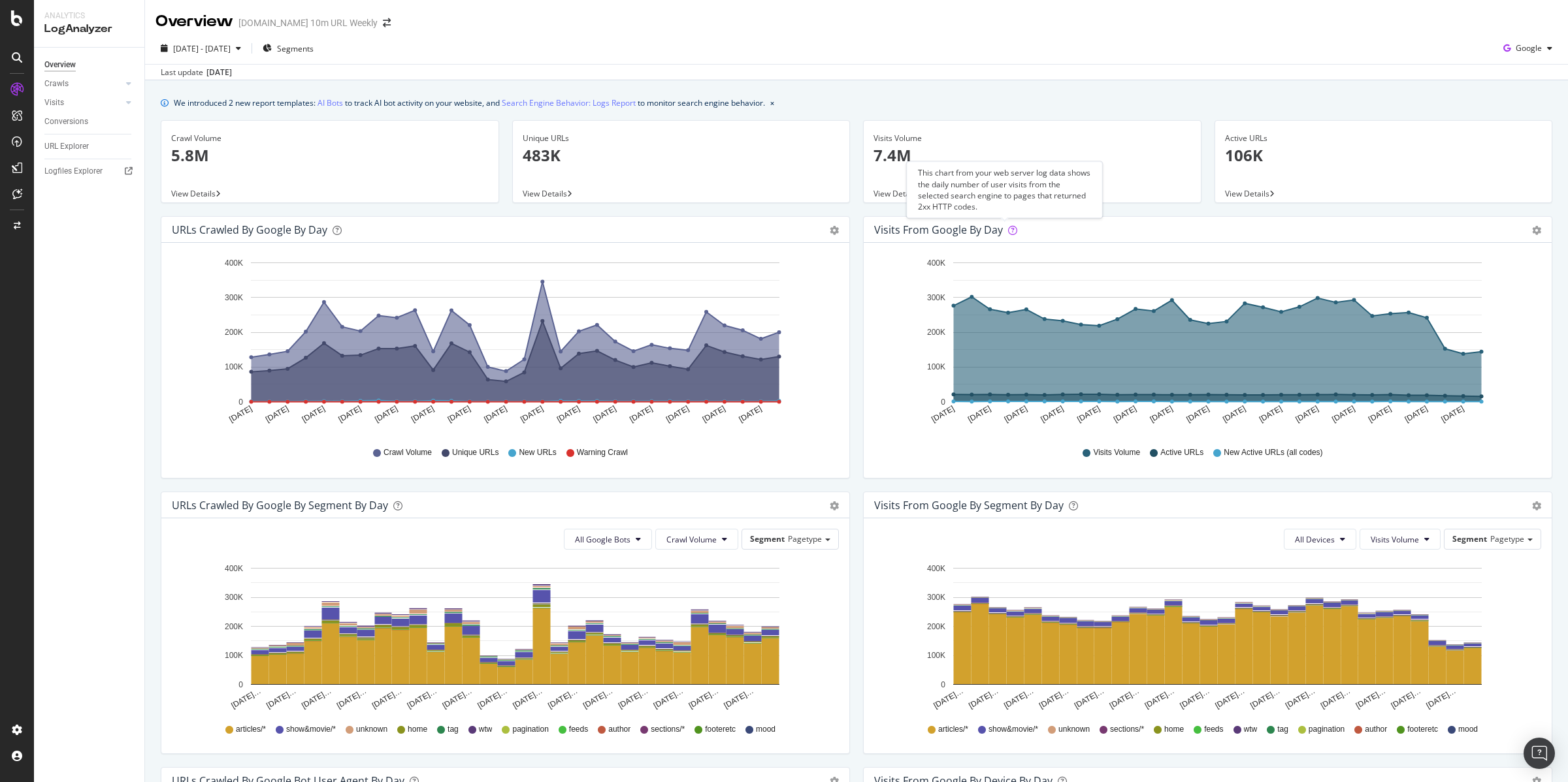
click at [1008, 231] on icon at bounding box center [1012, 231] width 9 height 9
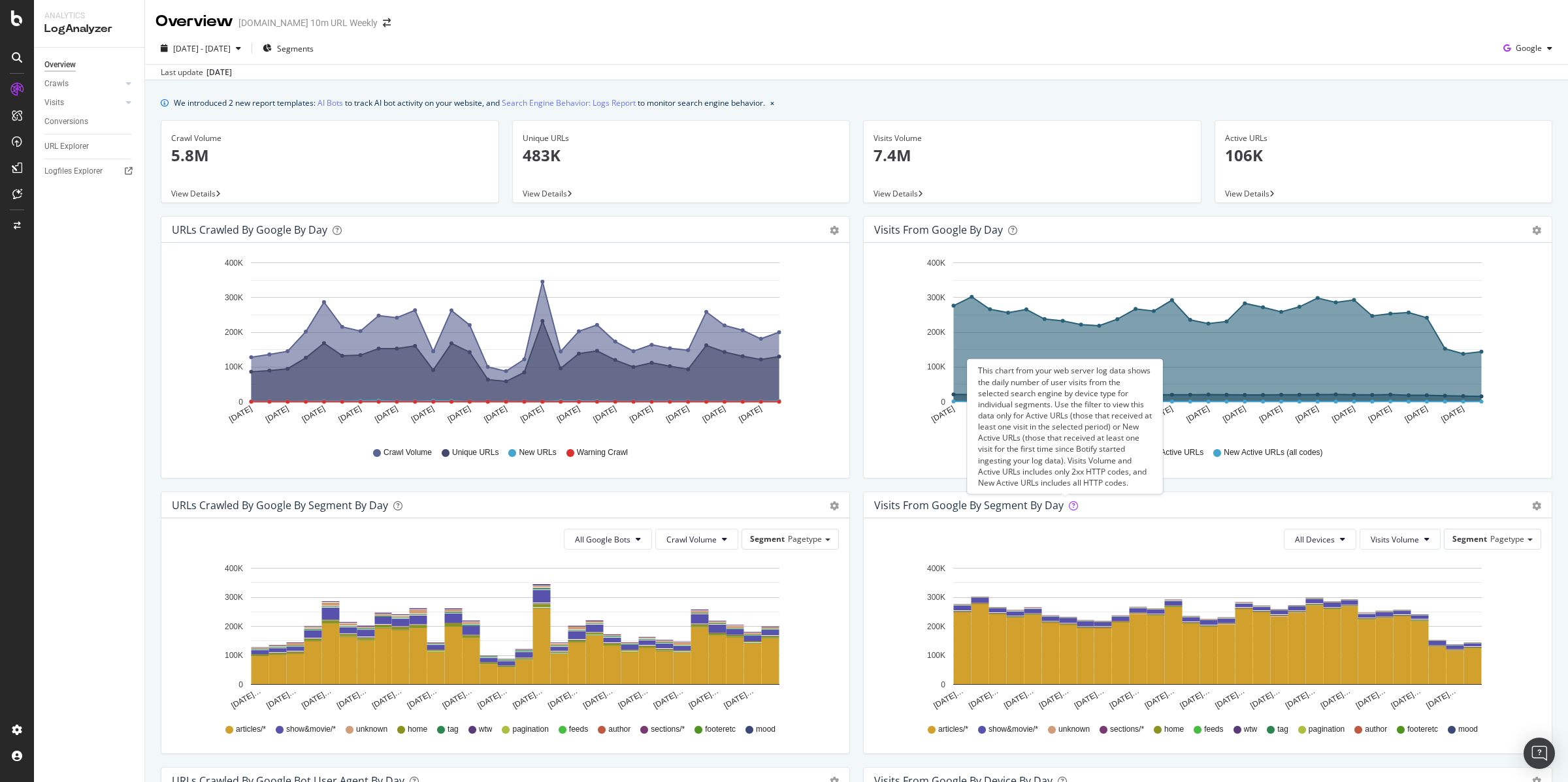
click at [1069, 509] on icon at bounding box center [1073, 506] width 9 height 9
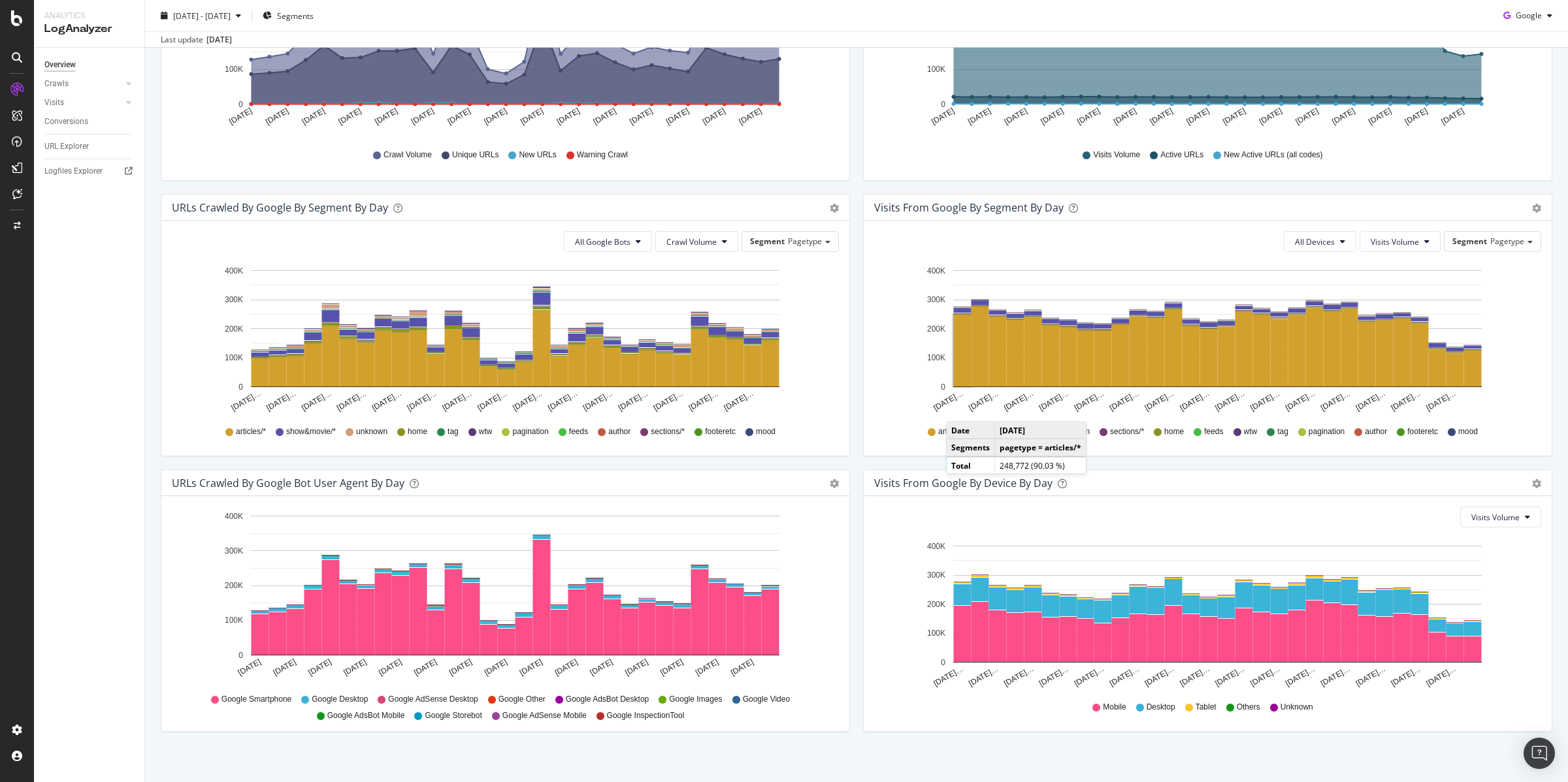
scroll to position [307, 0]
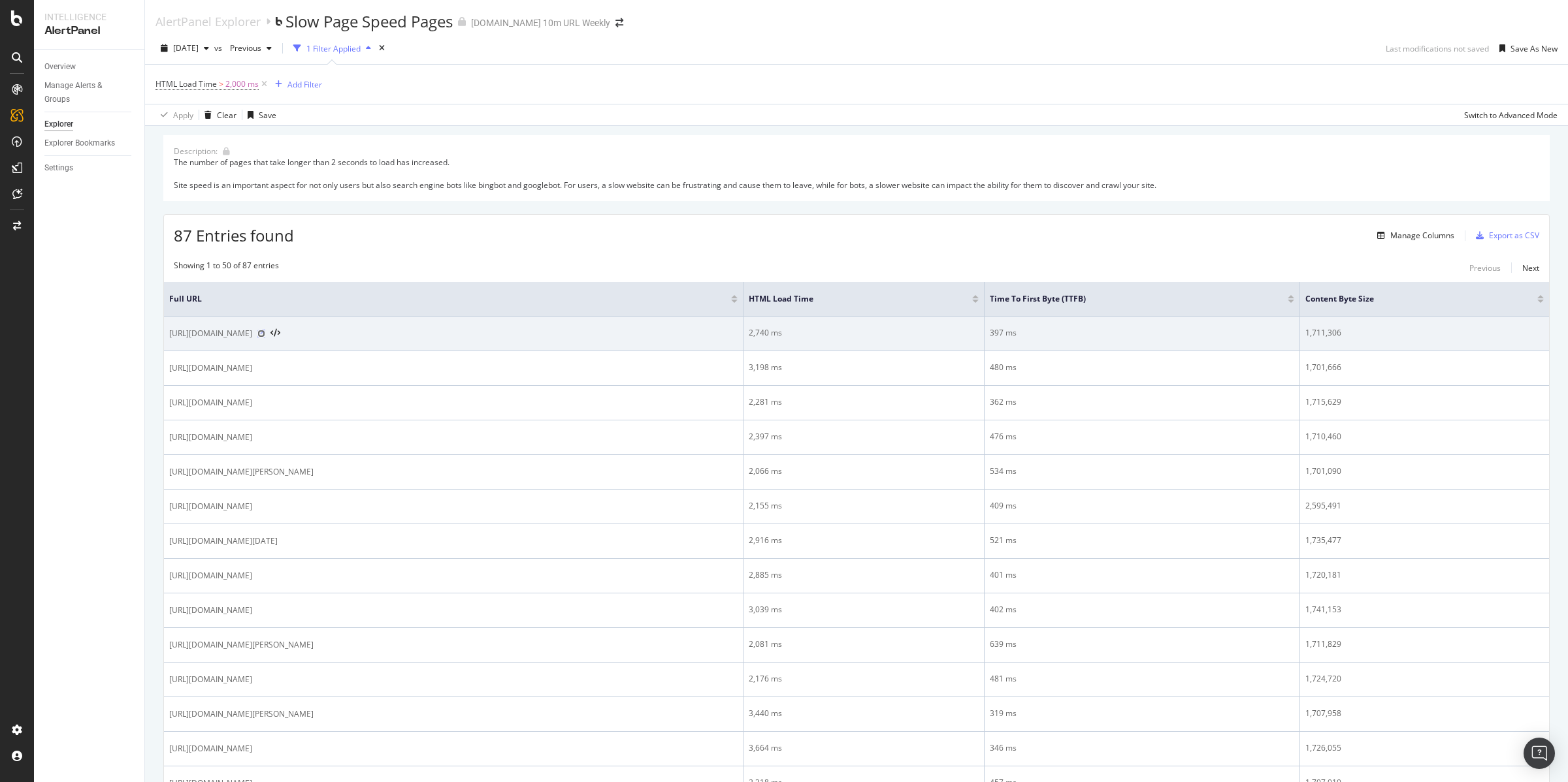
click at [265, 336] on icon at bounding box center [262, 334] width 8 height 8
